Goal: Navigation & Orientation: Find specific page/section

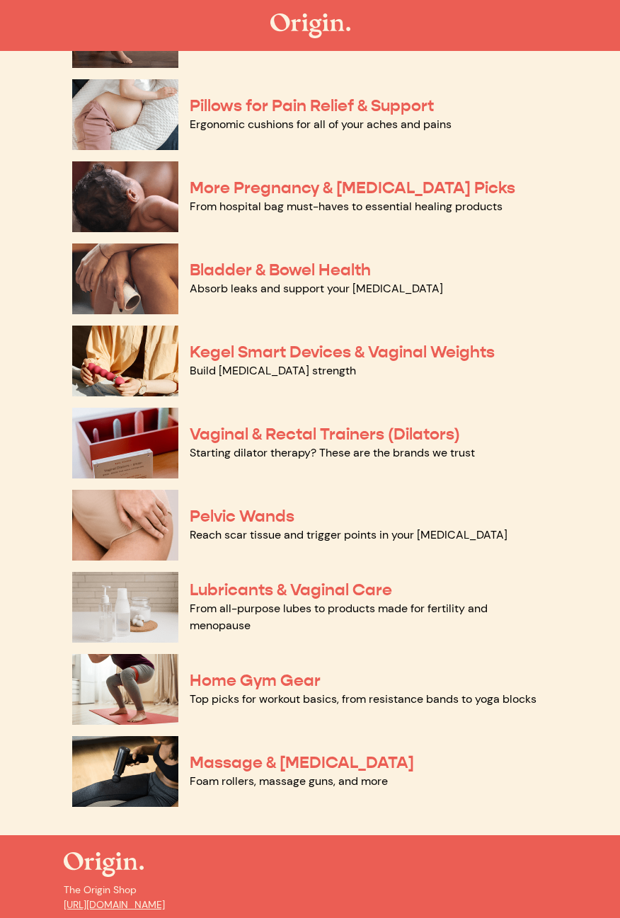
scroll to position [292, 0]
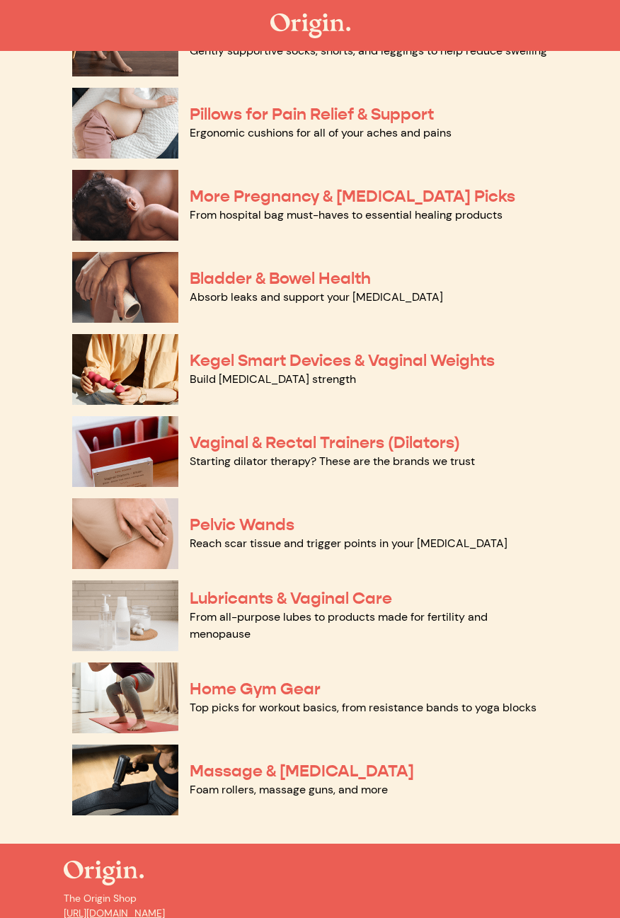
click at [220, 372] on link "Build [MEDICAL_DATA] strength" at bounding box center [273, 379] width 166 height 15
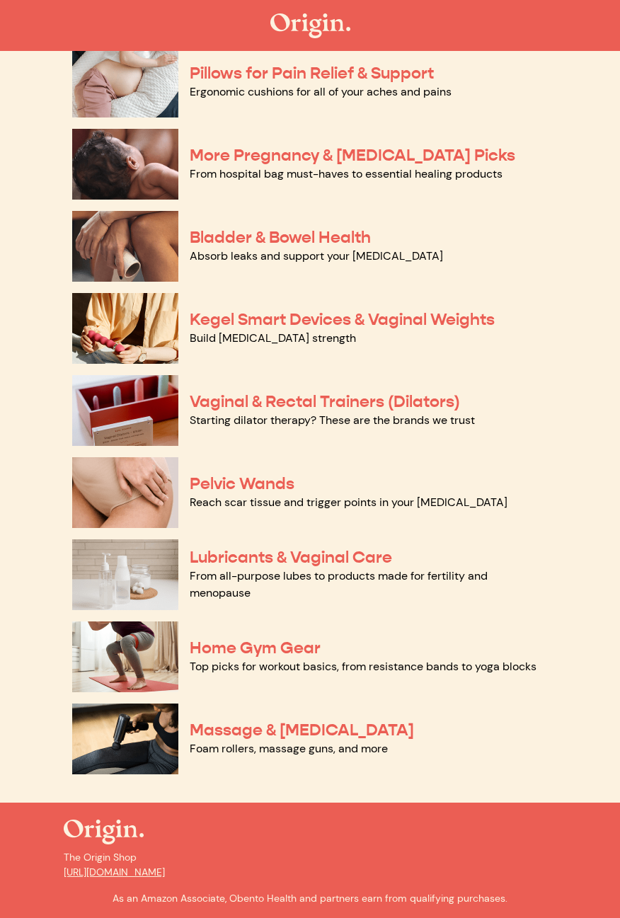
scroll to position [337, 0]
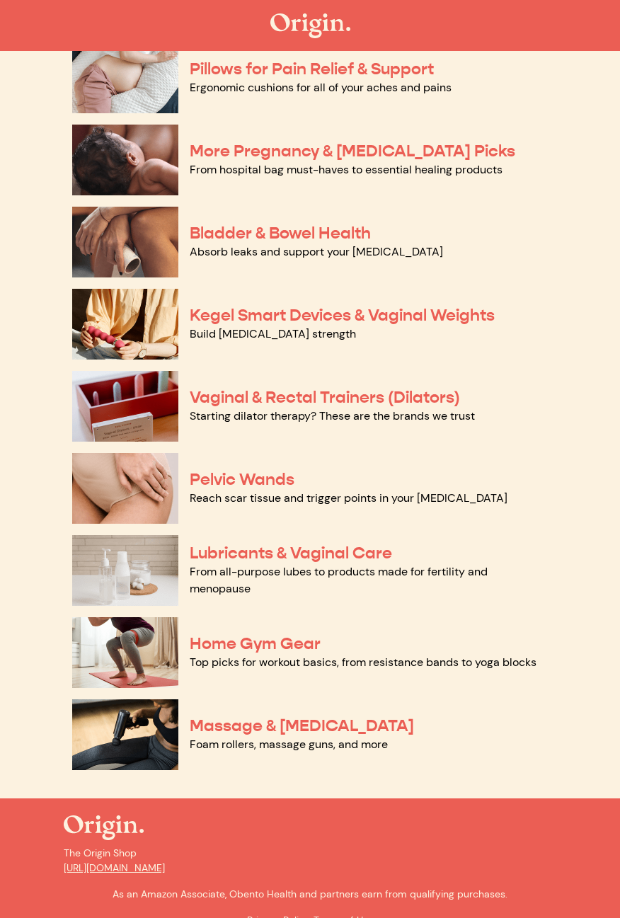
click at [231, 409] on link "Starting dilator therapy? These are the brands we trust" at bounding box center [332, 416] width 285 height 15
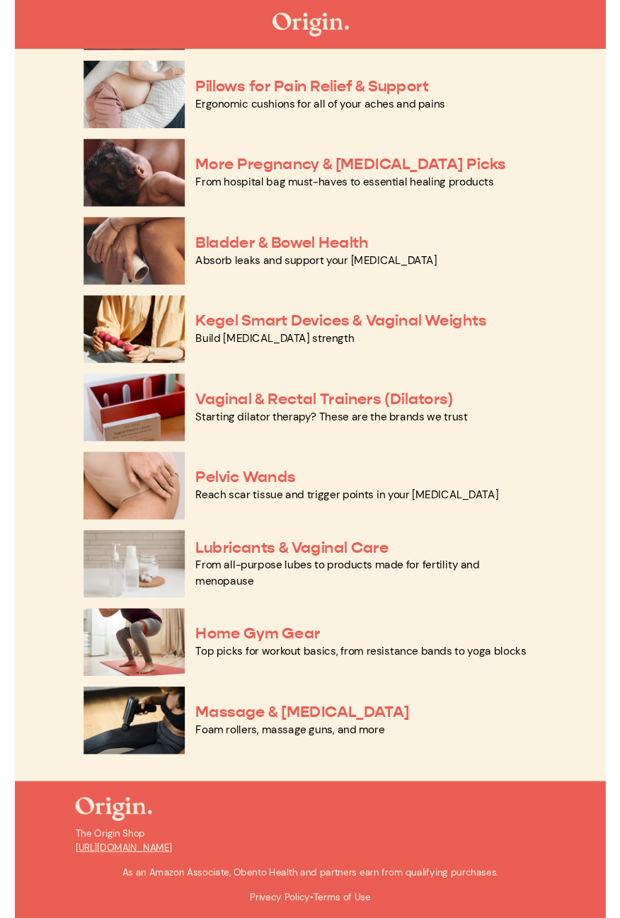
scroll to position [357, 0]
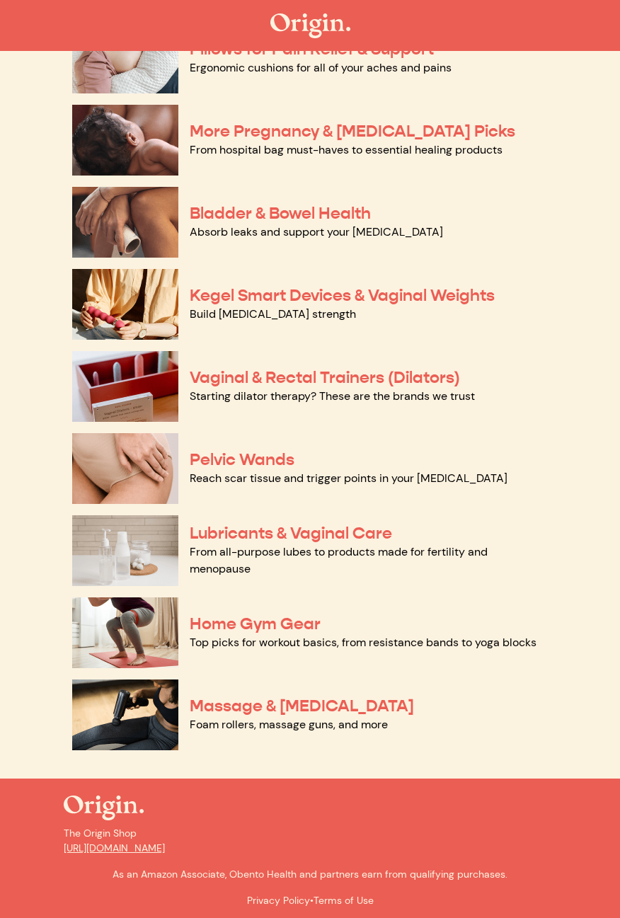
click at [235, 471] on link "Reach scar tissue and trigger points in your pelvic floor" at bounding box center [349, 478] width 318 height 15
click at [241, 214] on link "Bladder & Bowel Health" at bounding box center [280, 213] width 181 height 21
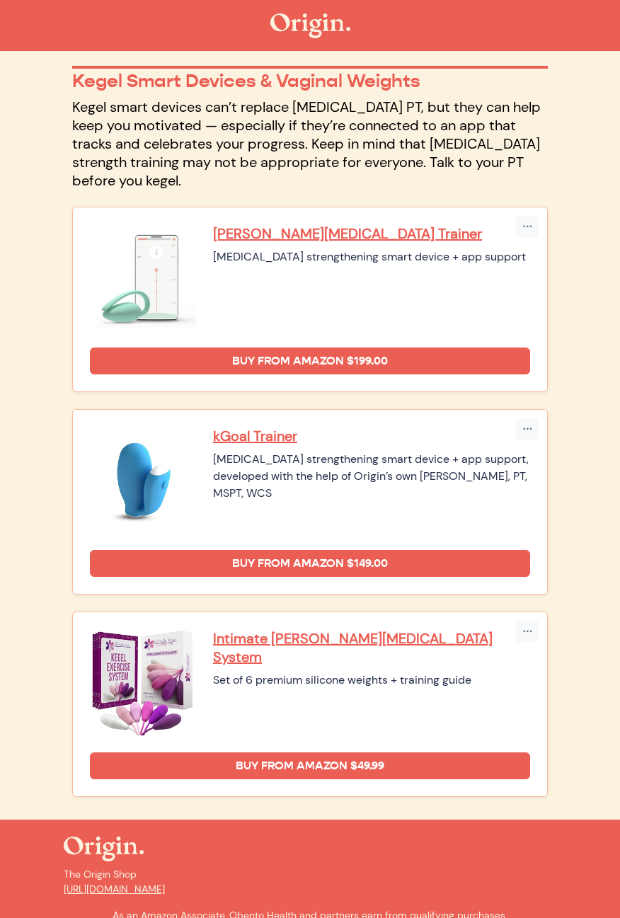
scroll to position [107, 0]
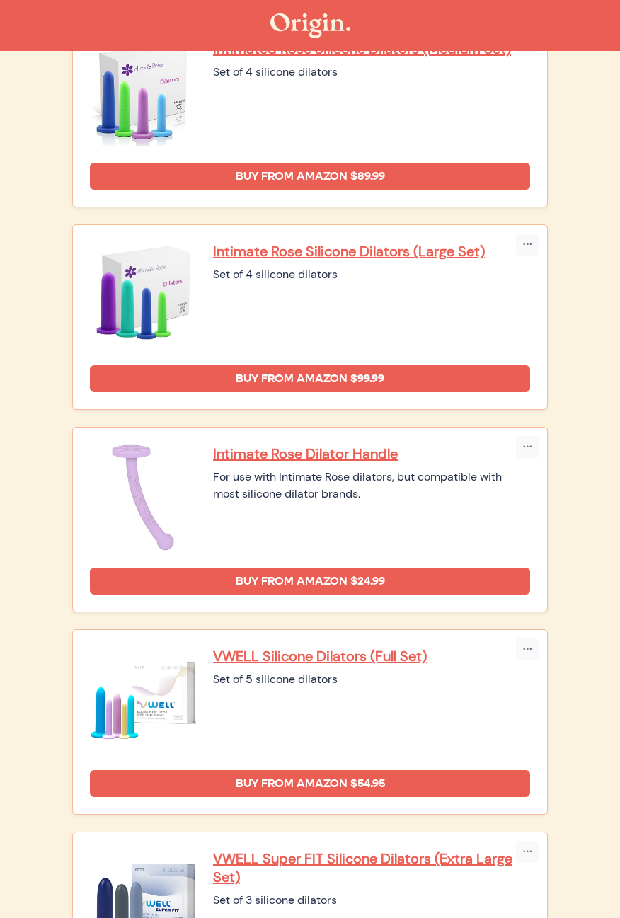
scroll to position [658, 0]
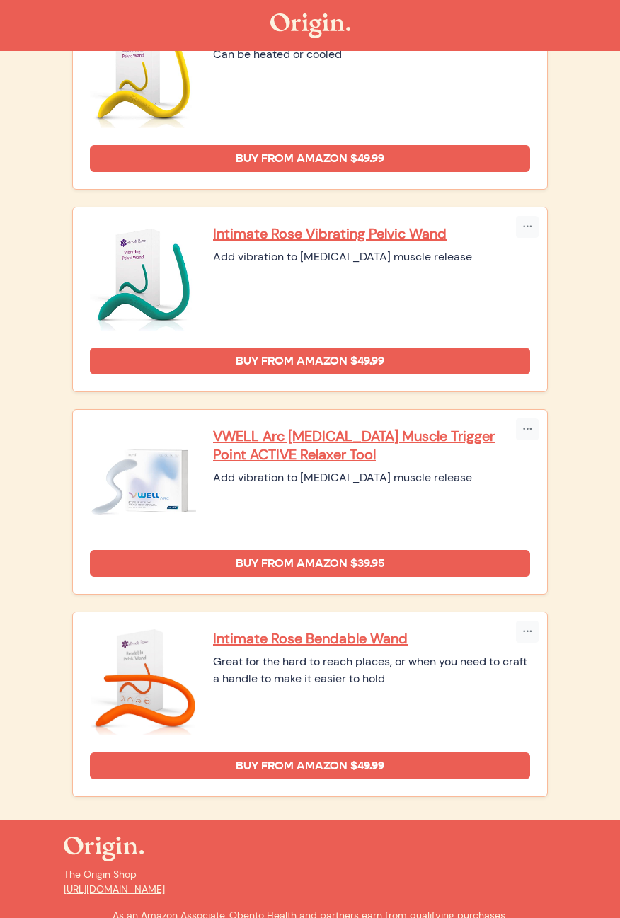
scroll to position [441, 0]
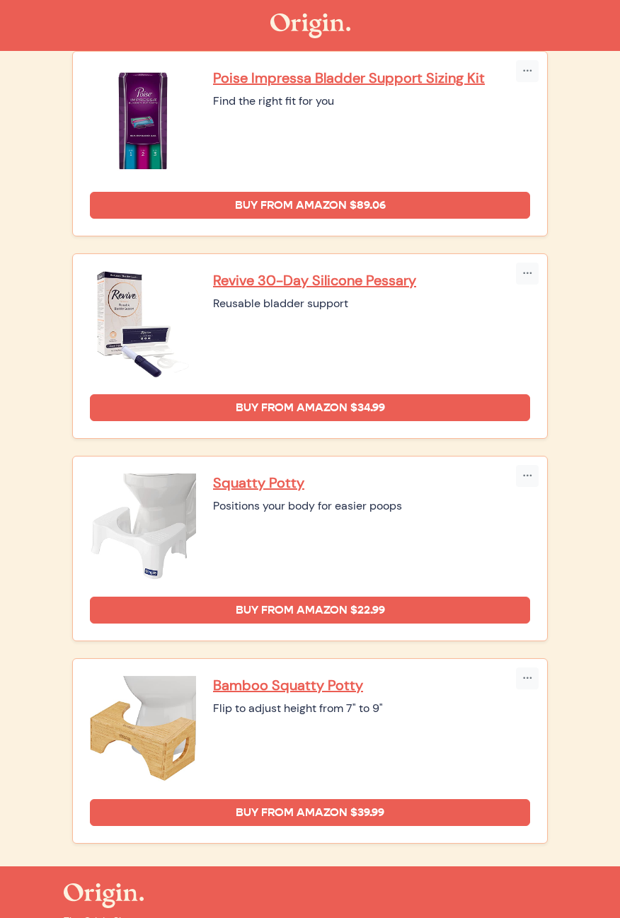
scroll to position [636, 0]
